Goal: Information Seeking & Learning: Learn about a topic

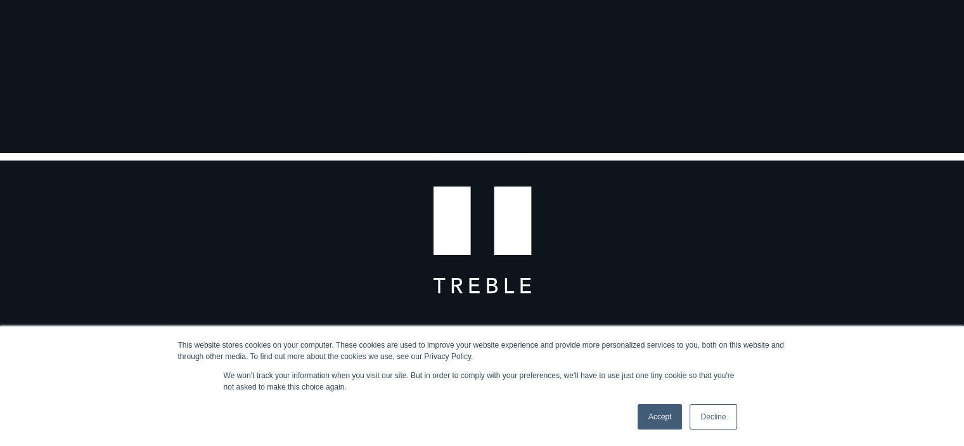
scroll to position [177, 0]
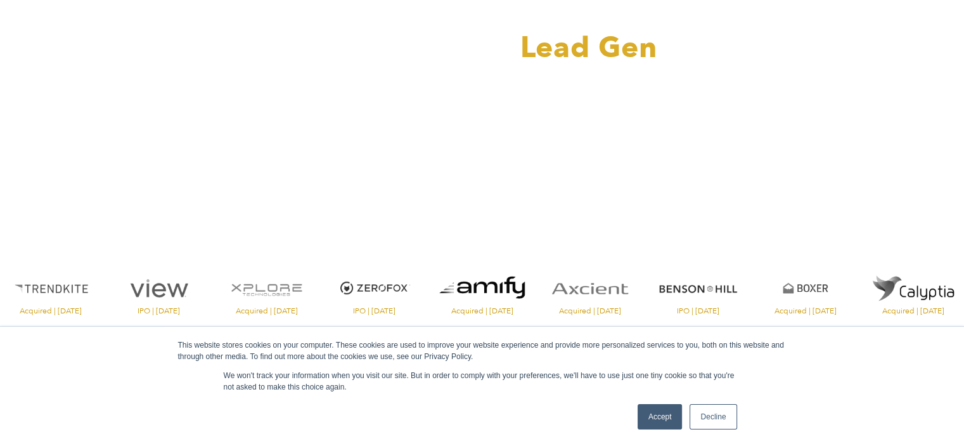
click at [659, 412] on link "Accept" at bounding box center [660, 416] width 45 height 25
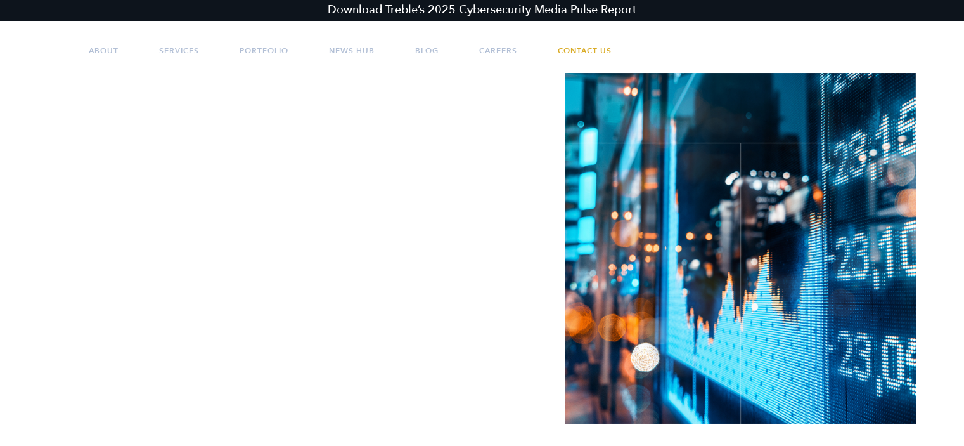
scroll to position [0, 0]
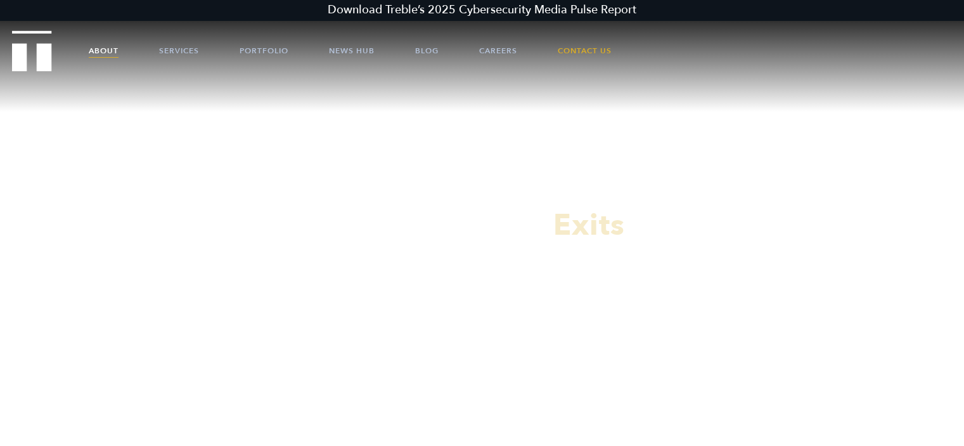
click at [107, 51] on link "About" at bounding box center [104, 51] width 30 height 38
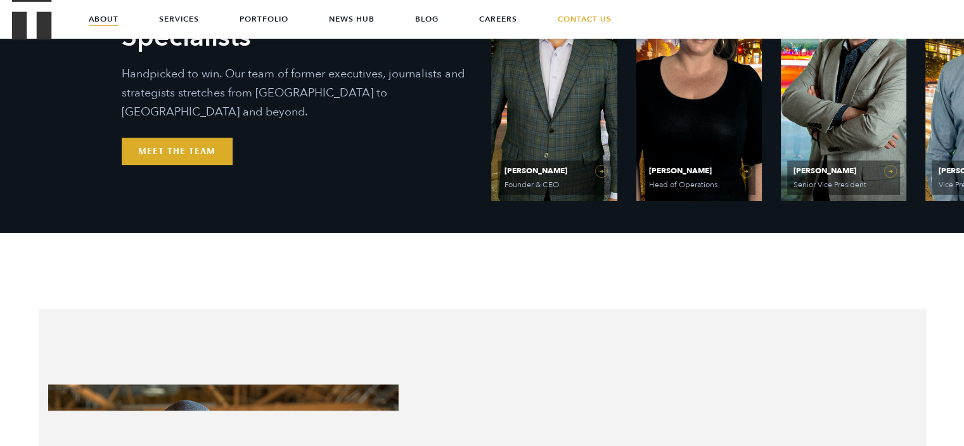
scroll to position [558, 0]
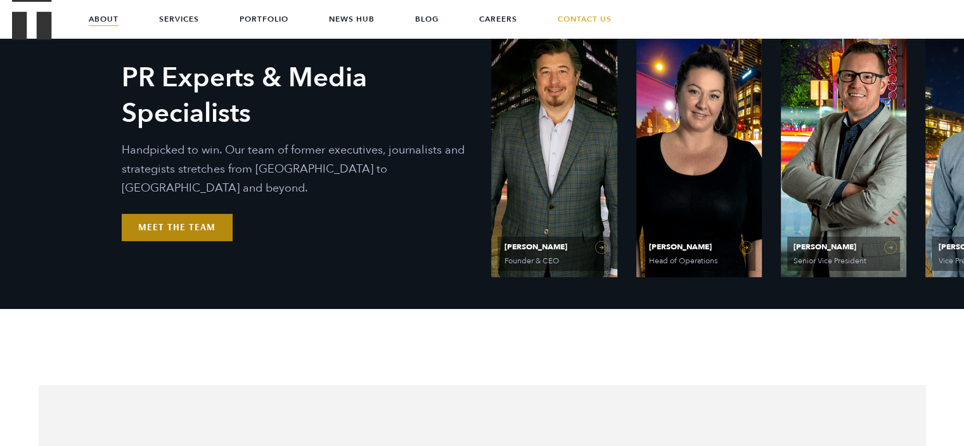
click at [174, 215] on link "Meet the Team" at bounding box center [177, 227] width 110 height 27
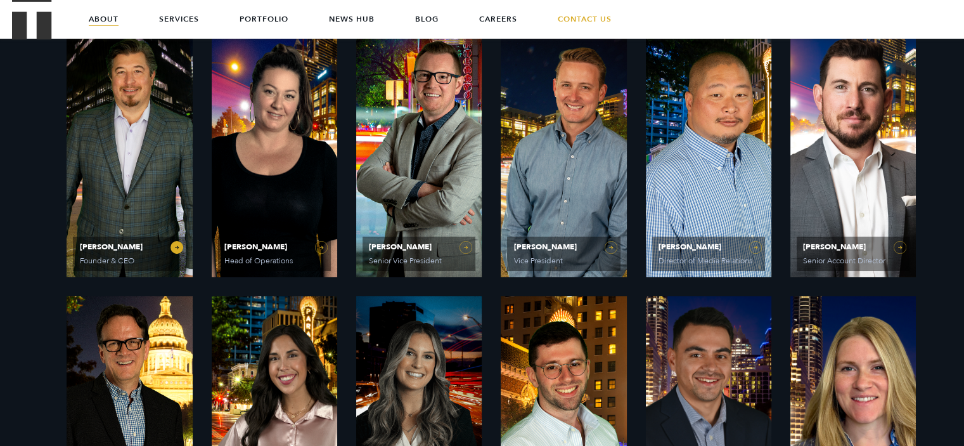
click at [116, 219] on link "[PERSON_NAME] Founder & CEO" at bounding box center [129, 150] width 125 height 254
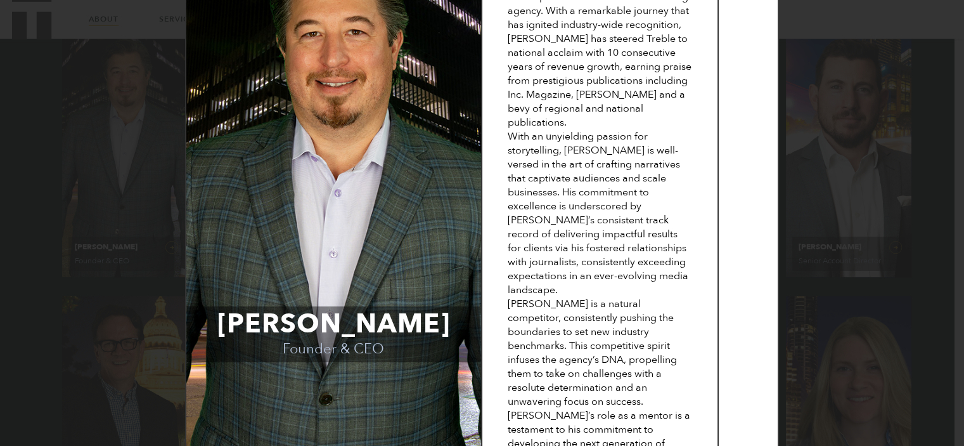
scroll to position [0, 0]
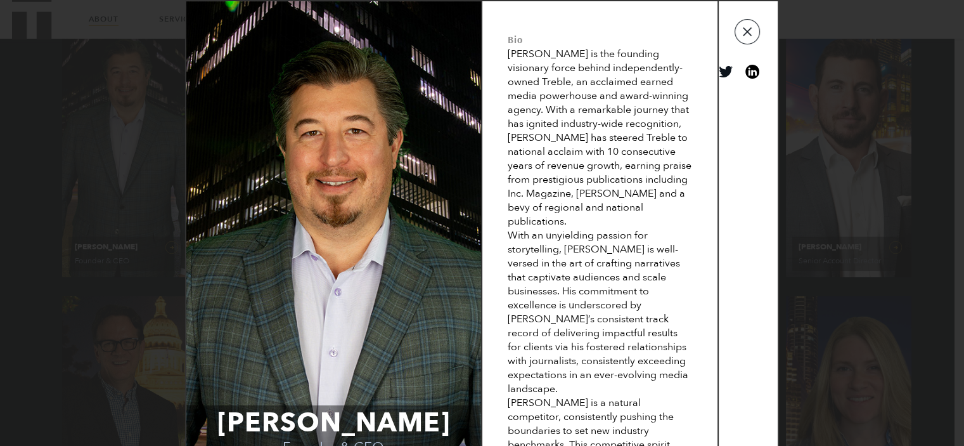
click at [749, 38] on button "button" at bounding box center [747, 31] width 25 height 25
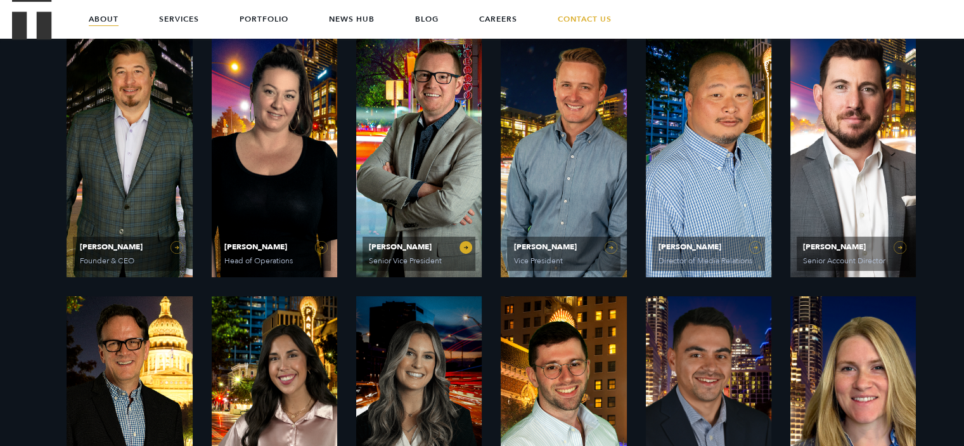
click at [413, 227] on link "Matt Grant Senior Vice President" at bounding box center [418, 150] width 125 height 254
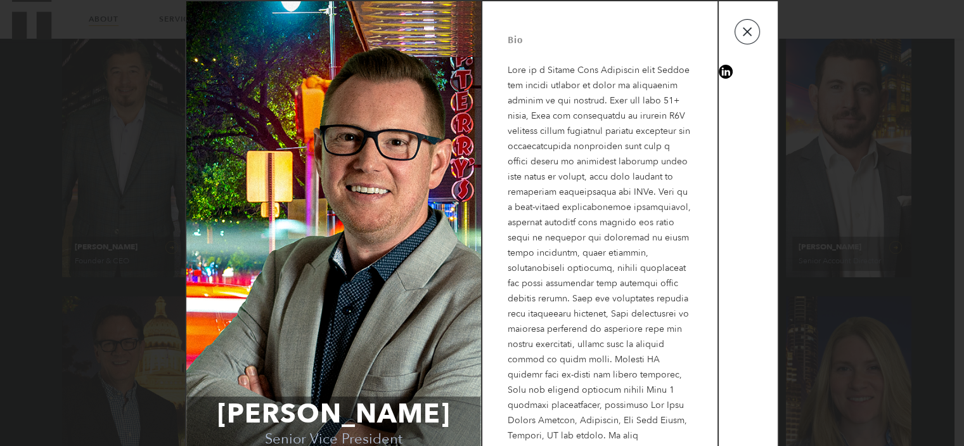
click at [747, 32] on button "button" at bounding box center [747, 31] width 25 height 25
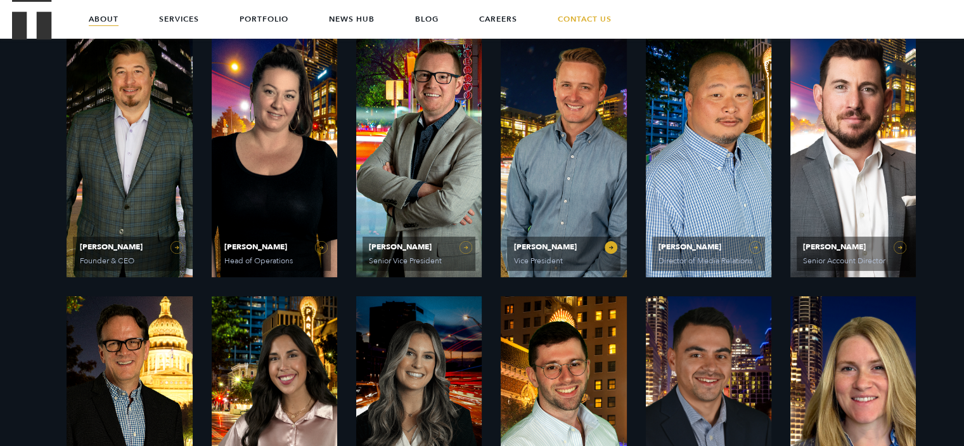
click at [562, 248] on span "Will Kruisbrink" at bounding box center [563, 247] width 100 height 8
